Goal: Use online tool/utility

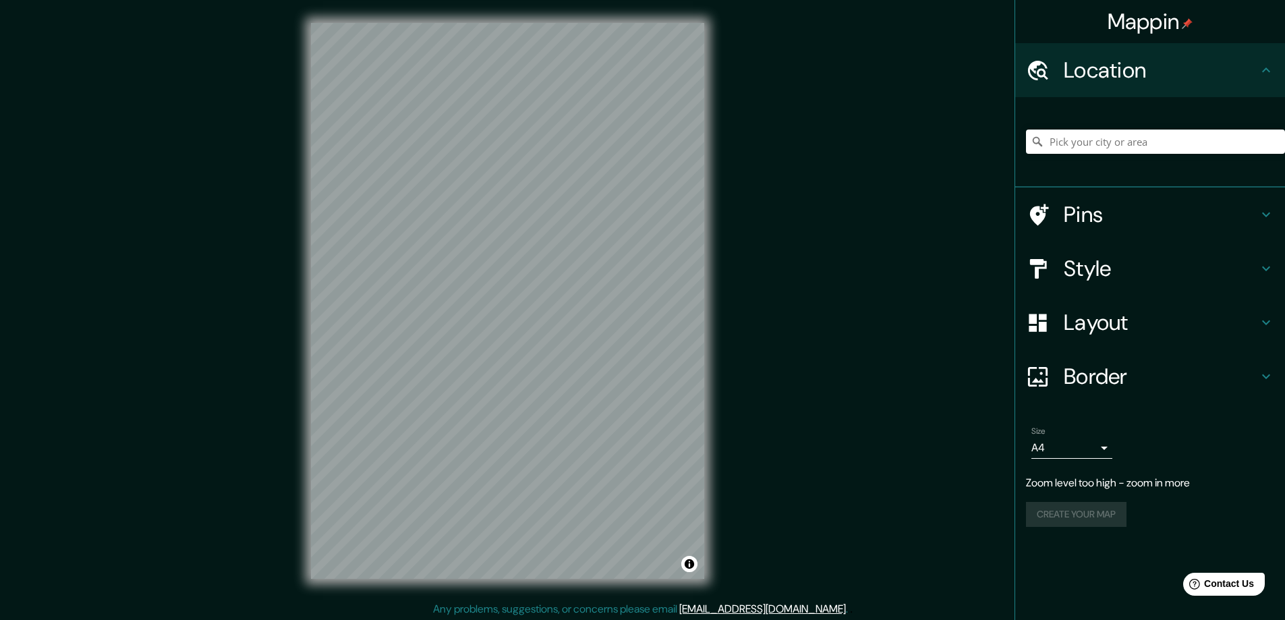
scroll to position [3, 0]
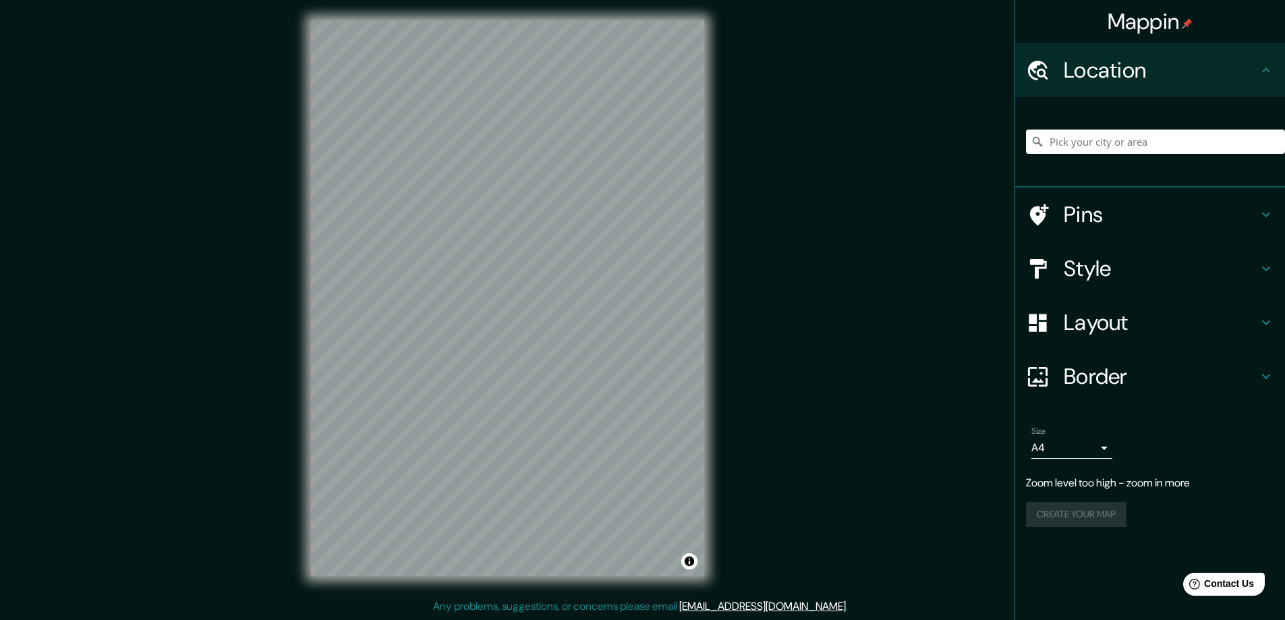
drag, startPoint x: 1043, startPoint y: 146, endPoint x: 1050, endPoint y: 146, distance: 7.5
click at [1046, 146] on div at bounding box center [1155, 142] width 259 height 24
click at [1065, 142] on input "Pick your city or area" at bounding box center [1155, 142] width 259 height 24
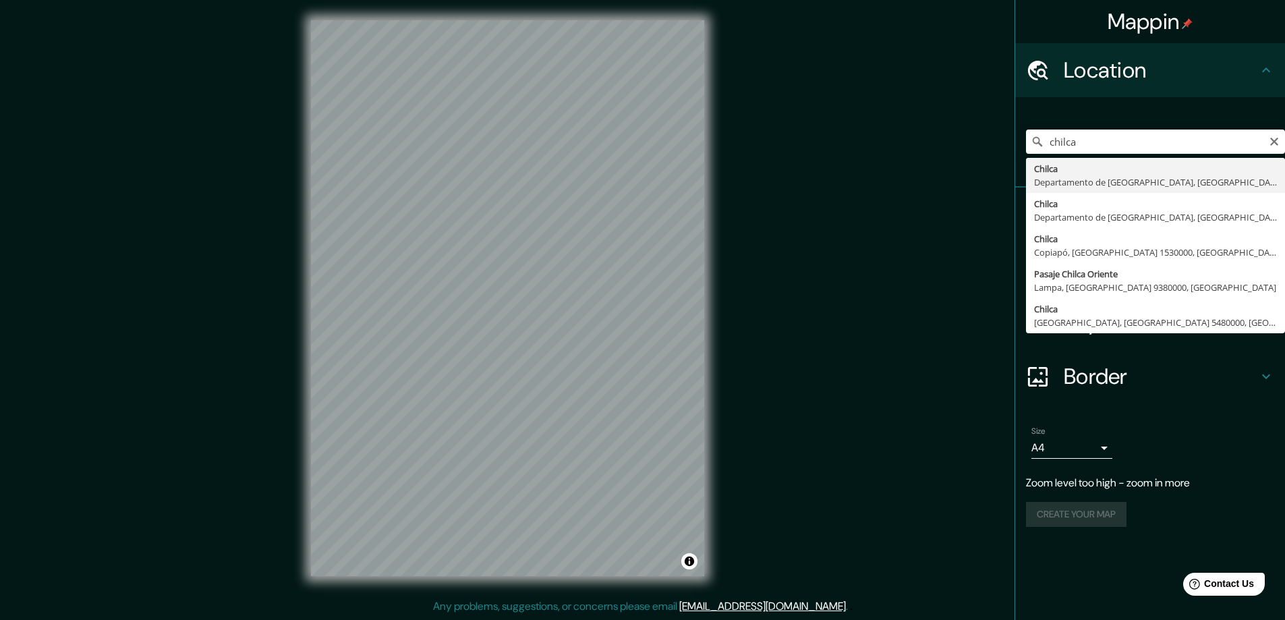
type input "Chilca, [GEOGRAPHIC_DATA], [GEOGRAPHIC_DATA]"
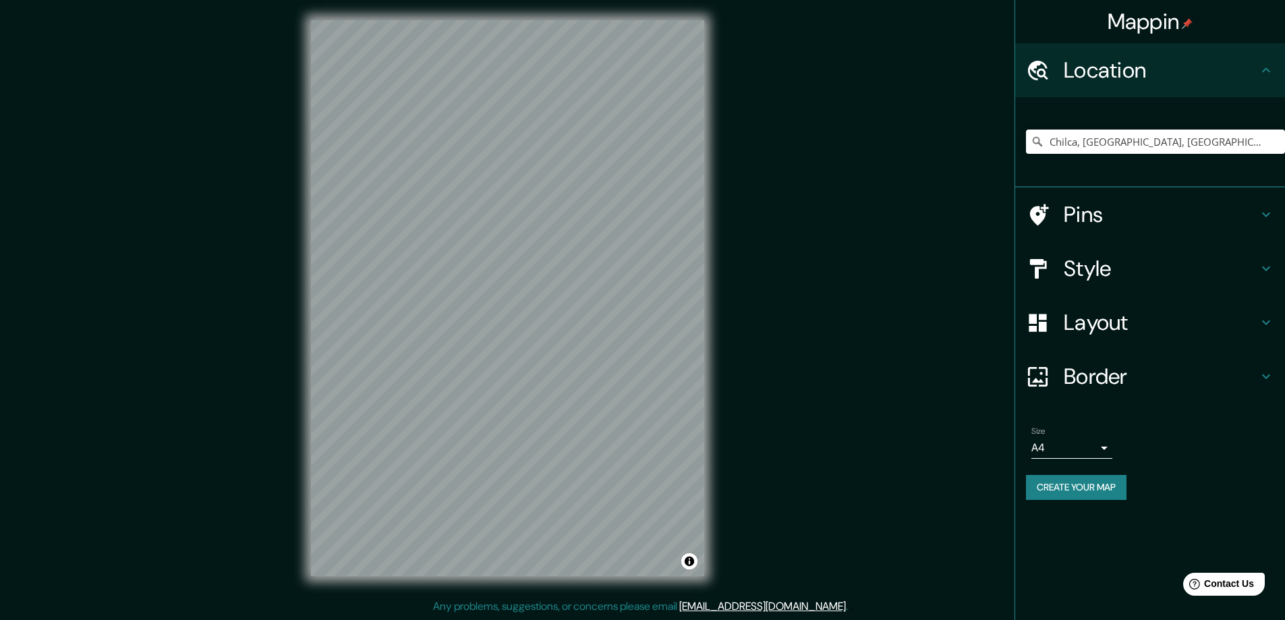
click at [1136, 258] on h4 "Style" at bounding box center [1161, 268] width 194 height 27
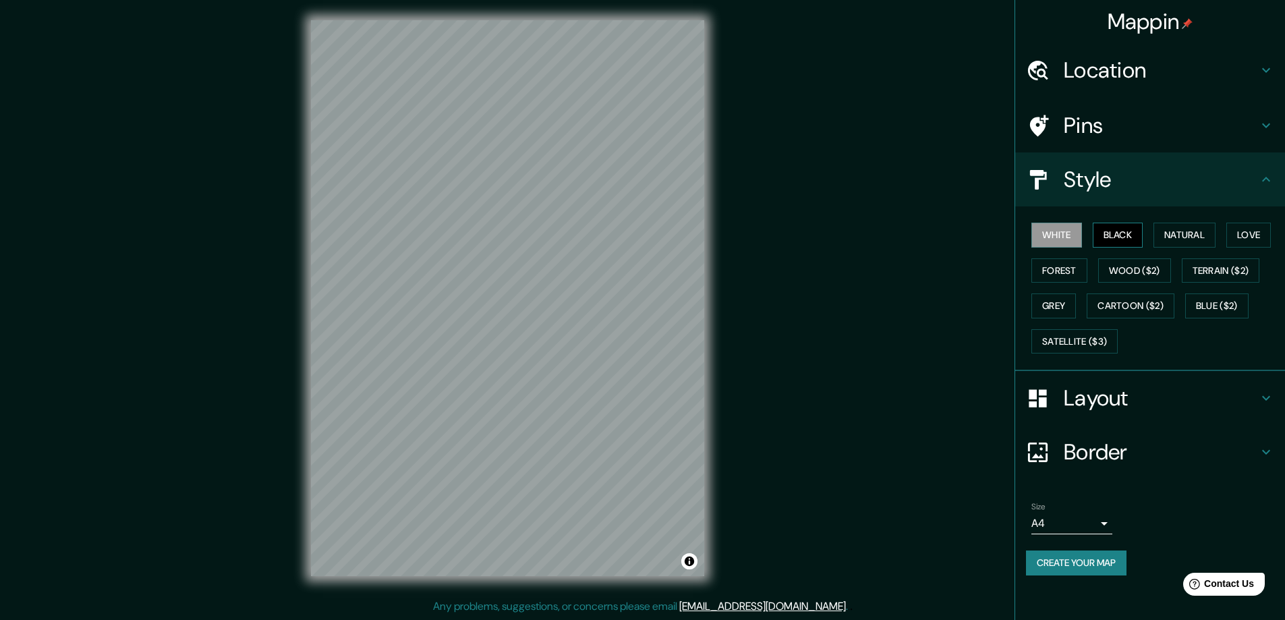
click at [1114, 231] on button "Black" at bounding box center [1118, 235] width 51 height 25
click at [1043, 305] on button "Grey" at bounding box center [1054, 306] width 45 height 25
click at [1118, 236] on button "Black" at bounding box center [1118, 235] width 51 height 25
click at [1058, 298] on button "Grey" at bounding box center [1054, 306] width 45 height 25
click at [1119, 225] on button "Black" at bounding box center [1118, 235] width 51 height 25
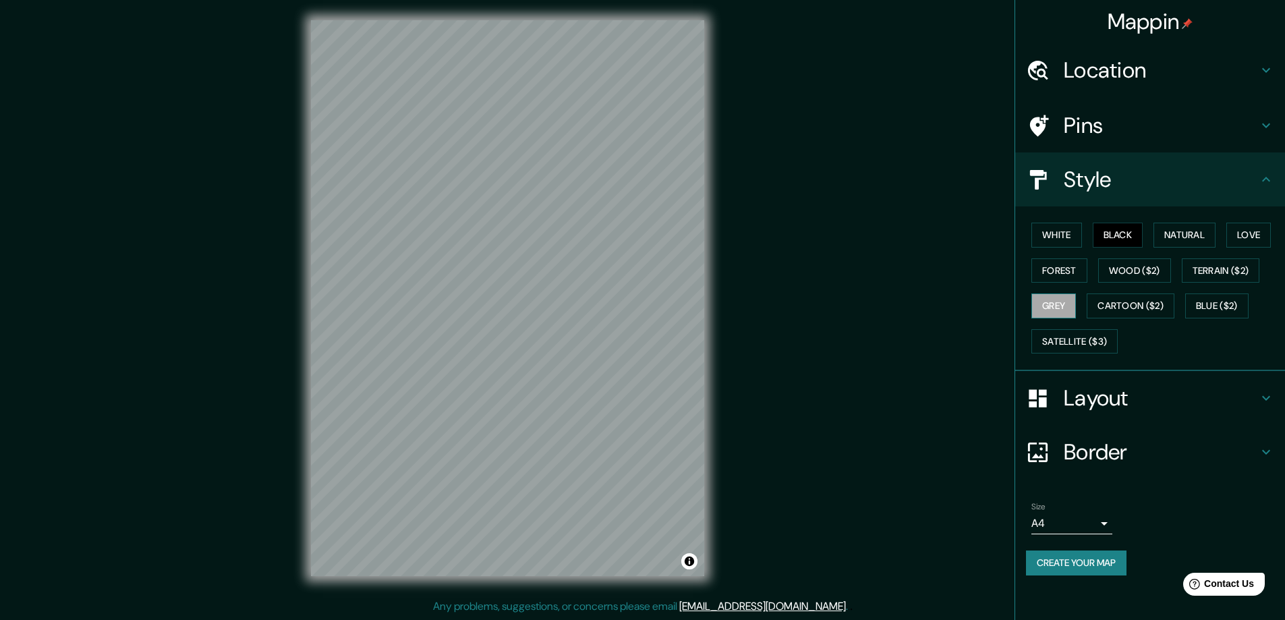
click at [1059, 297] on button "Grey" at bounding box center [1054, 306] width 45 height 25
click at [1248, 235] on button "Love" at bounding box center [1249, 235] width 45 height 25
click at [1051, 266] on button "Forest" at bounding box center [1060, 270] width 56 height 25
click at [1105, 235] on button "Black" at bounding box center [1118, 235] width 51 height 25
click at [1052, 235] on button "White" at bounding box center [1057, 235] width 51 height 25
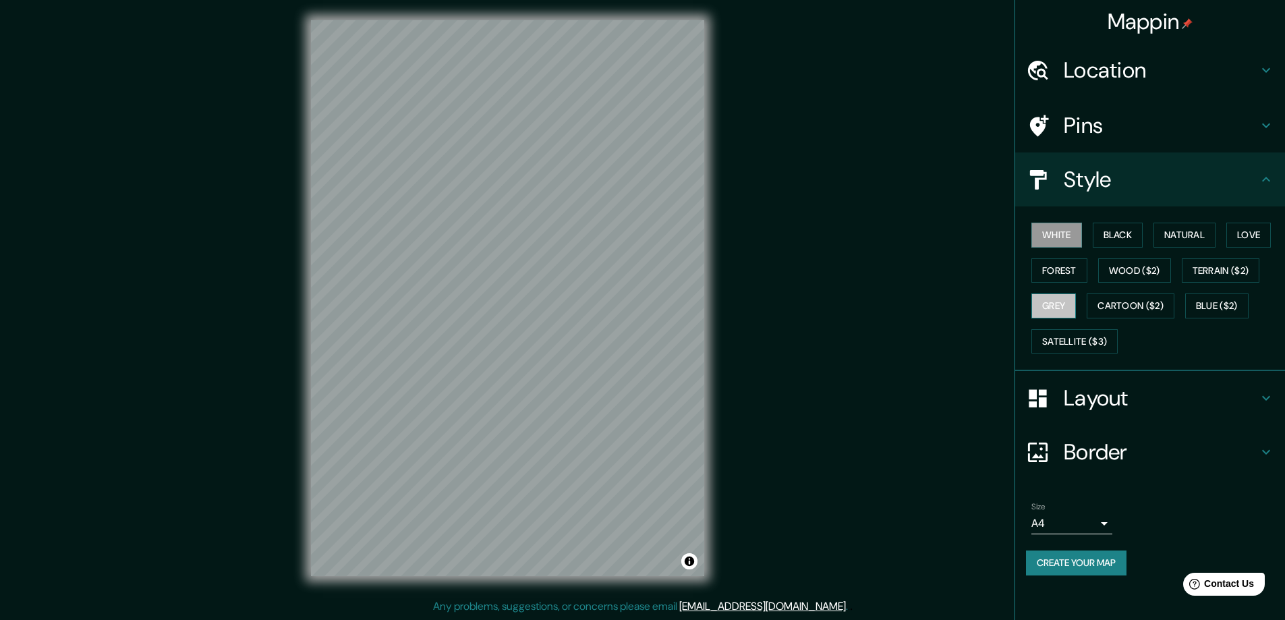
click at [1051, 311] on button "Grey" at bounding box center [1054, 306] width 45 height 25
click at [1064, 269] on button "Forest" at bounding box center [1060, 270] width 56 height 25
click at [1060, 239] on button "White" at bounding box center [1057, 235] width 51 height 25
click at [1181, 241] on button "Natural" at bounding box center [1185, 235] width 62 height 25
click at [1051, 238] on button "White" at bounding box center [1057, 235] width 51 height 25
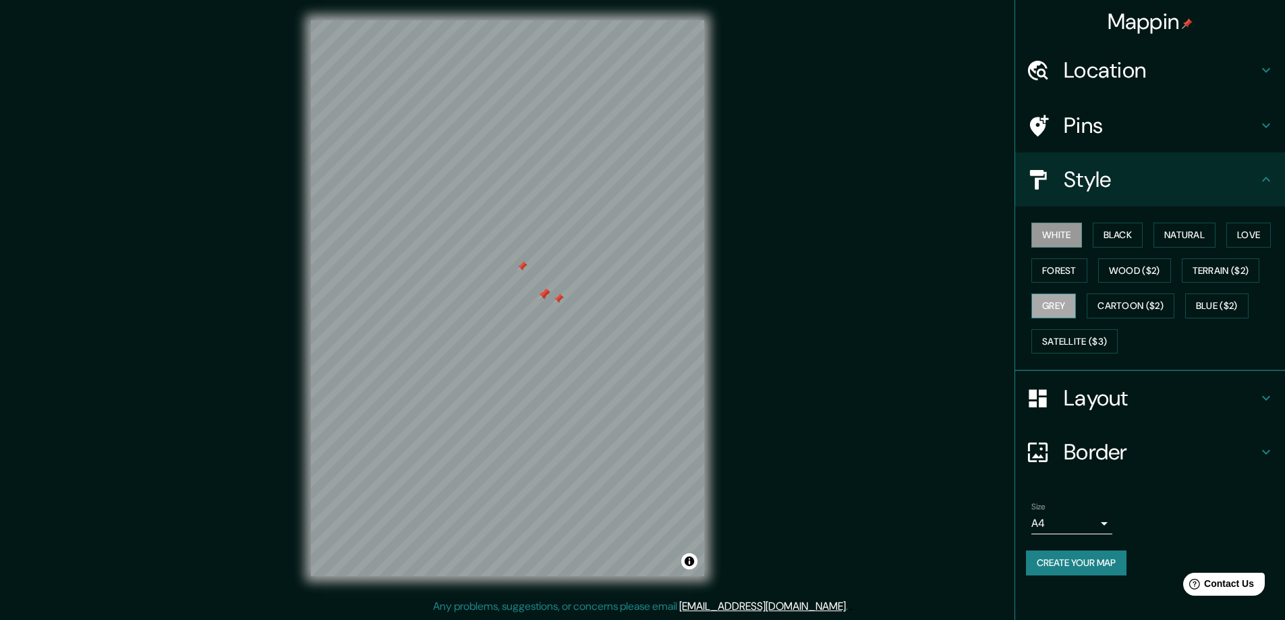
click at [1057, 301] on button "Grey" at bounding box center [1054, 306] width 45 height 25
click at [1050, 238] on button "White" at bounding box center [1057, 235] width 51 height 25
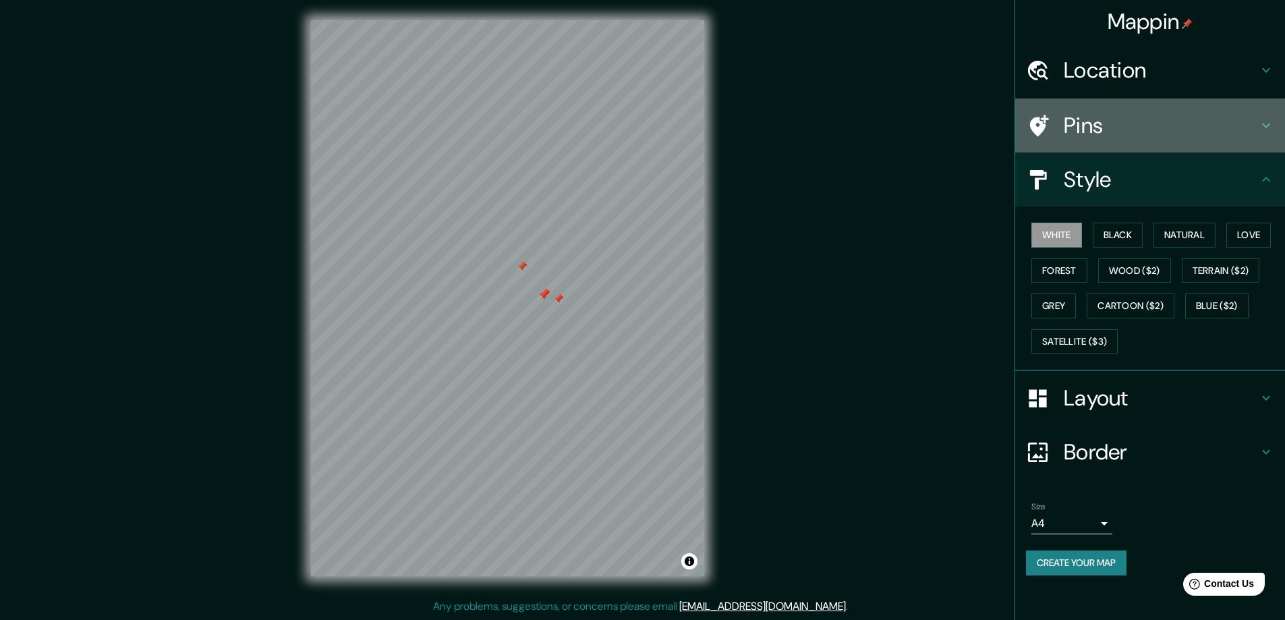
click at [1112, 133] on h4 "Pins" at bounding box center [1161, 125] width 194 height 27
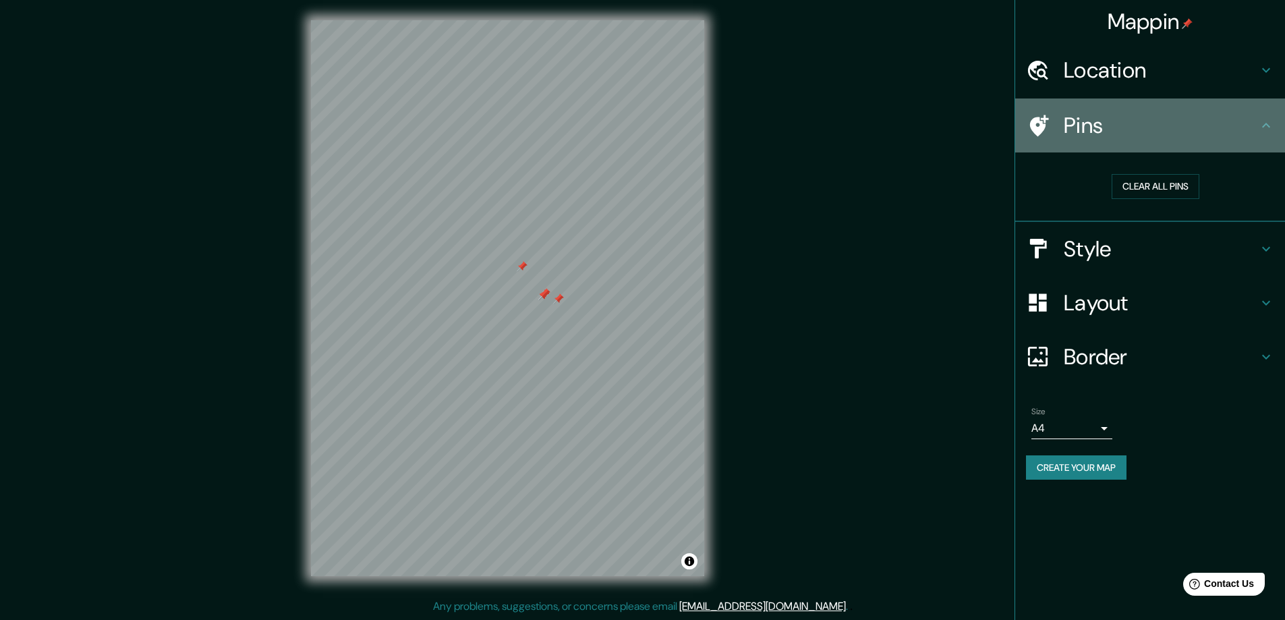
click at [1112, 133] on h4 "Pins" at bounding box center [1161, 125] width 194 height 27
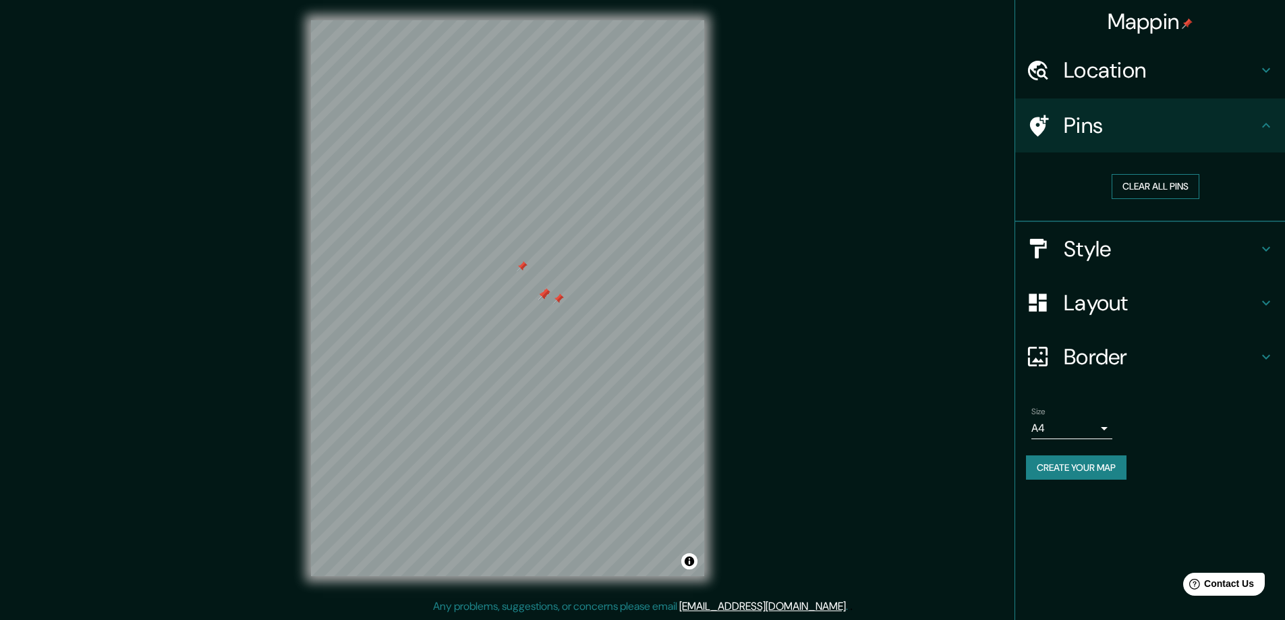
click at [1134, 180] on button "Clear all pins" at bounding box center [1156, 186] width 88 height 25
click at [1108, 136] on h4 "Pins" at bounding box center [1161, 125] width 194 height 27
